Goal: Find specific page/section: Find specific page/section

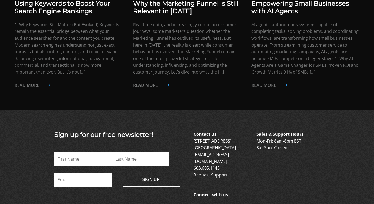
scroll to position [516, 0]
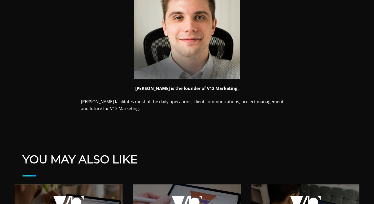
click at [200, 56] on img at bounding box center [187, 26] width 106 height 106
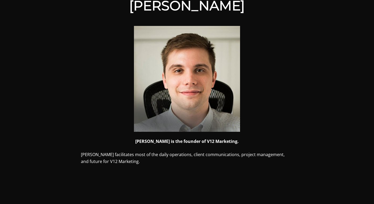
scroll to position [225, 0]
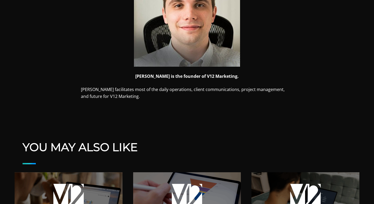
click at [164, 78] on strong "[PERSON_NAME] is the founder of V12 Marketing." at bounding box center [186, 76] width 103 height 6
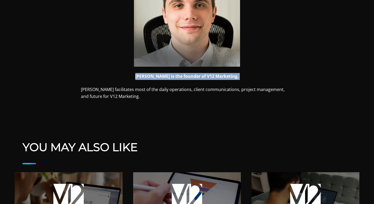
click at [164, 78] on strong "[PERSON_NAME] is the founder of V12 Marketing." at bounding box center [186, 76] width 103 height 6
